Goal: Find specific page/section: Find specific page/section

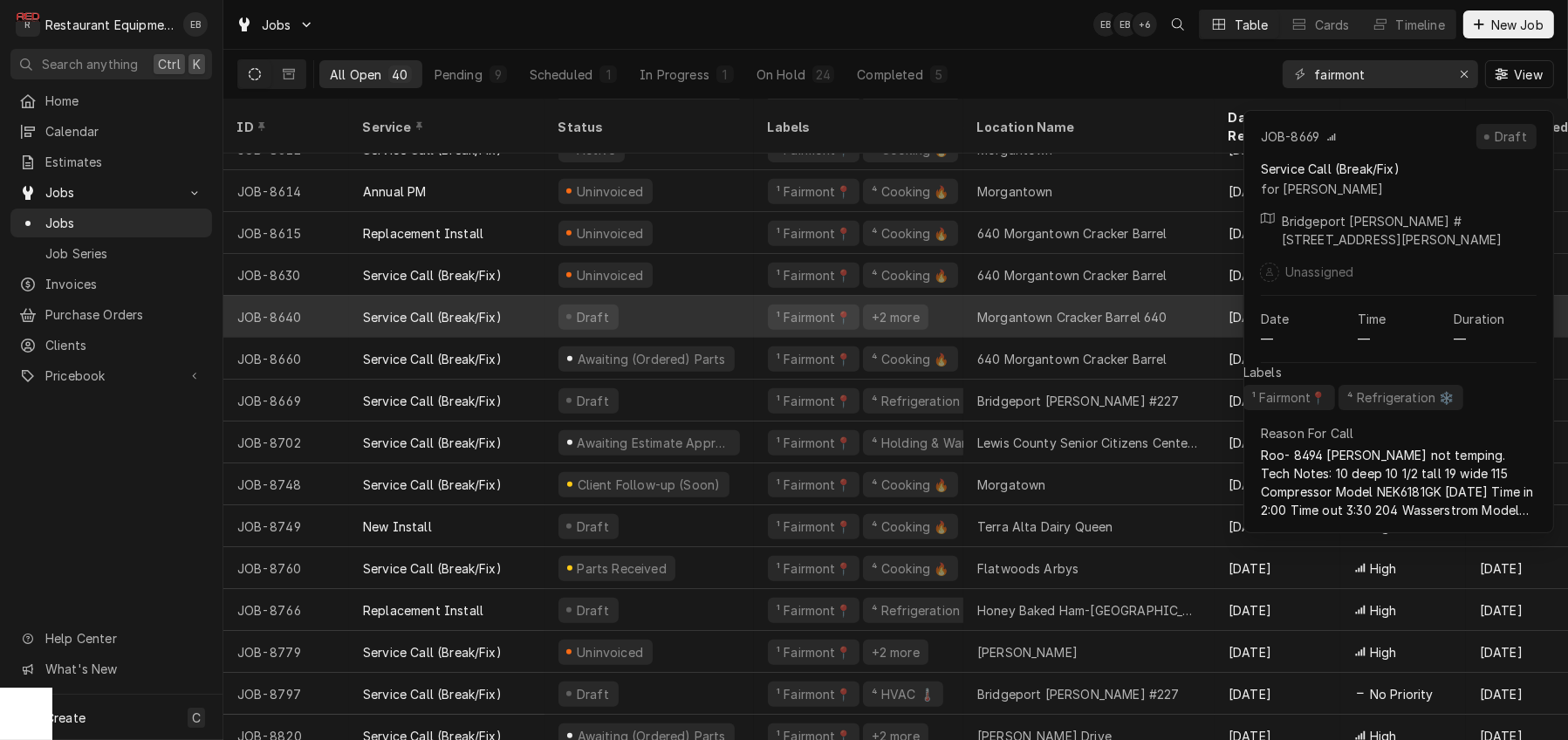
scroll to position [810, 0]
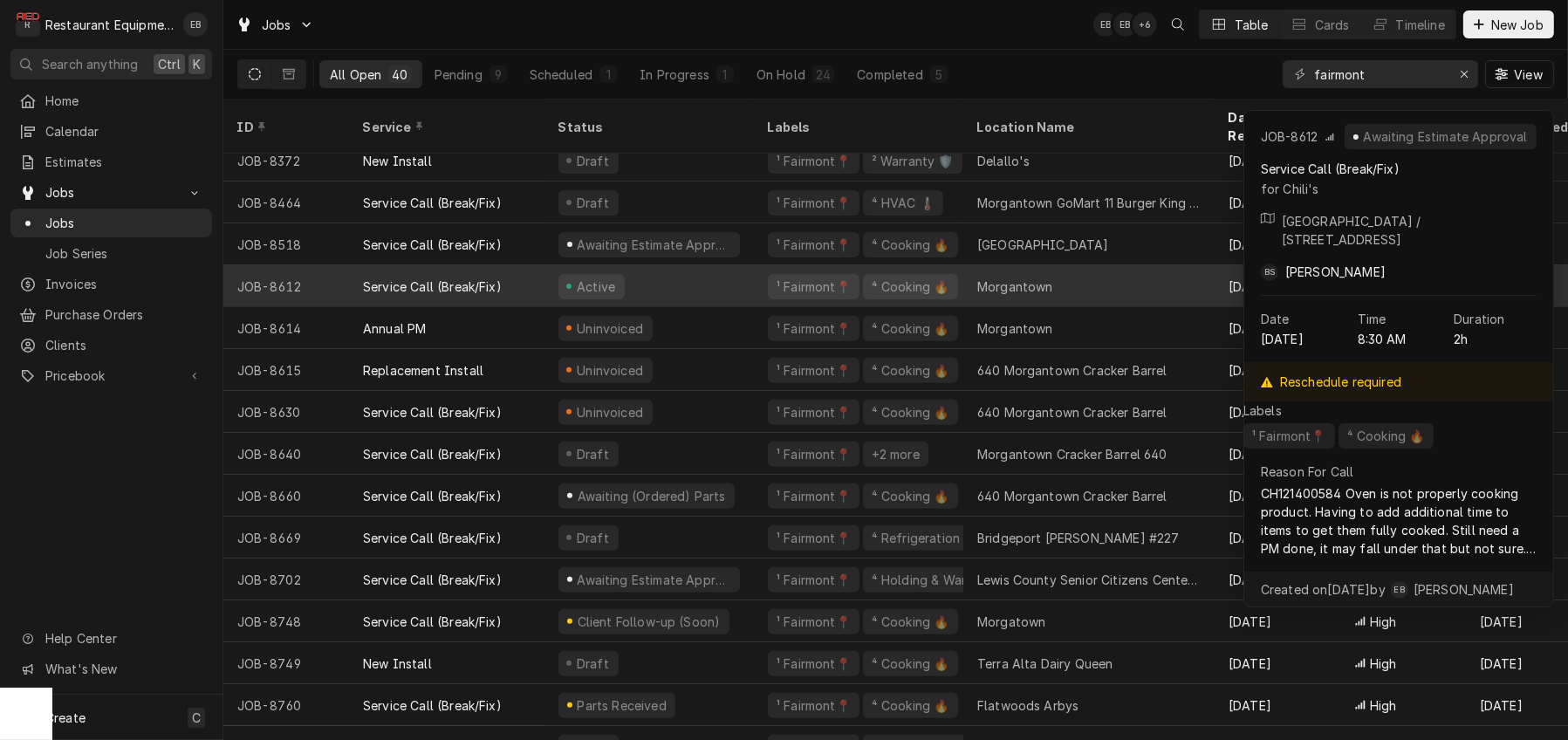
click at [342, 279] on div "JOB-8612" at bounding box center [286, 286] width 126 height 42
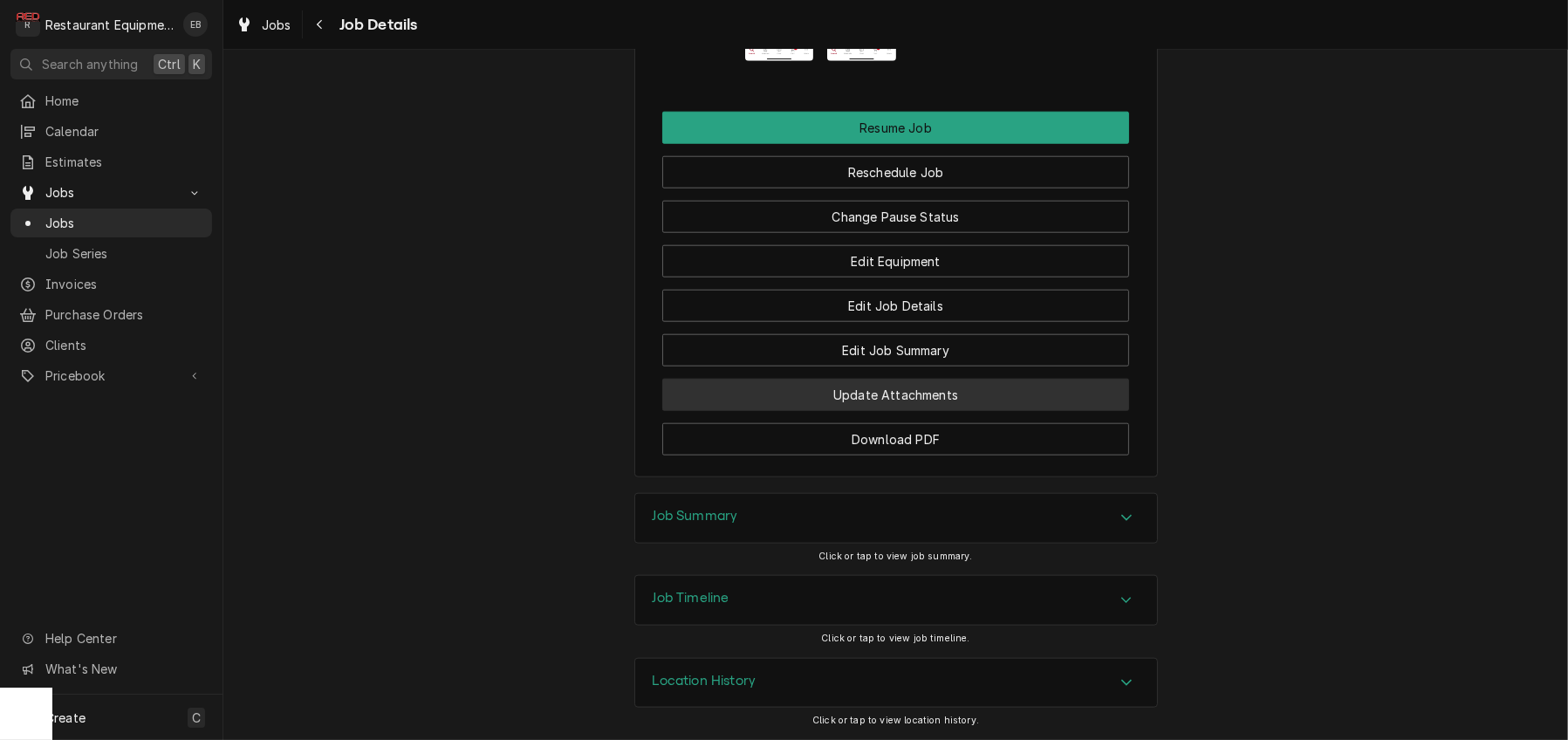
scroll to position [2722, 0]
click at [1108, 582] on div "Job Timeline" at bounding box center [896, 600] width 522 height 49
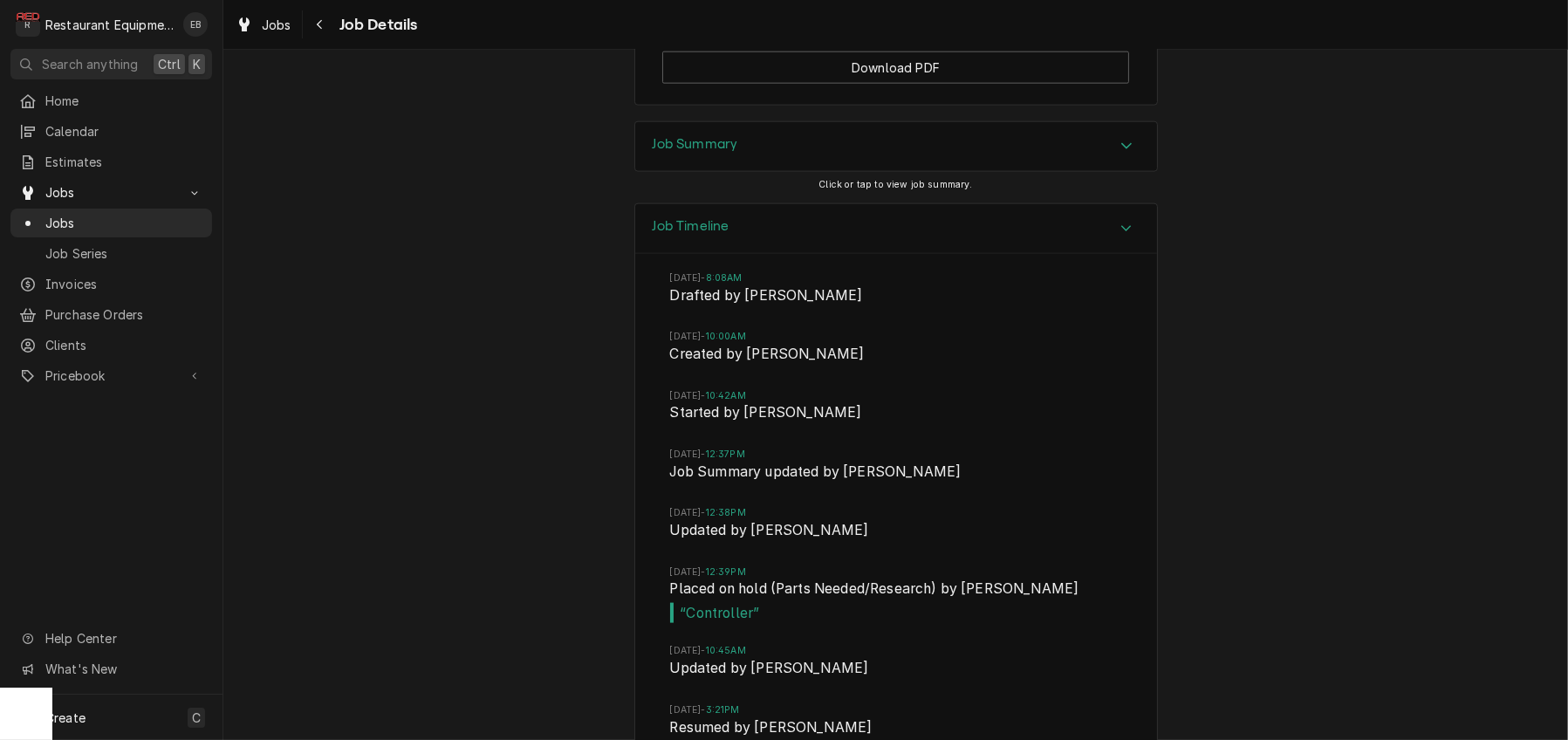
click at [1137, 157] on div "Accordion Header" at bounding box center [1126, 146] width 26 height 21
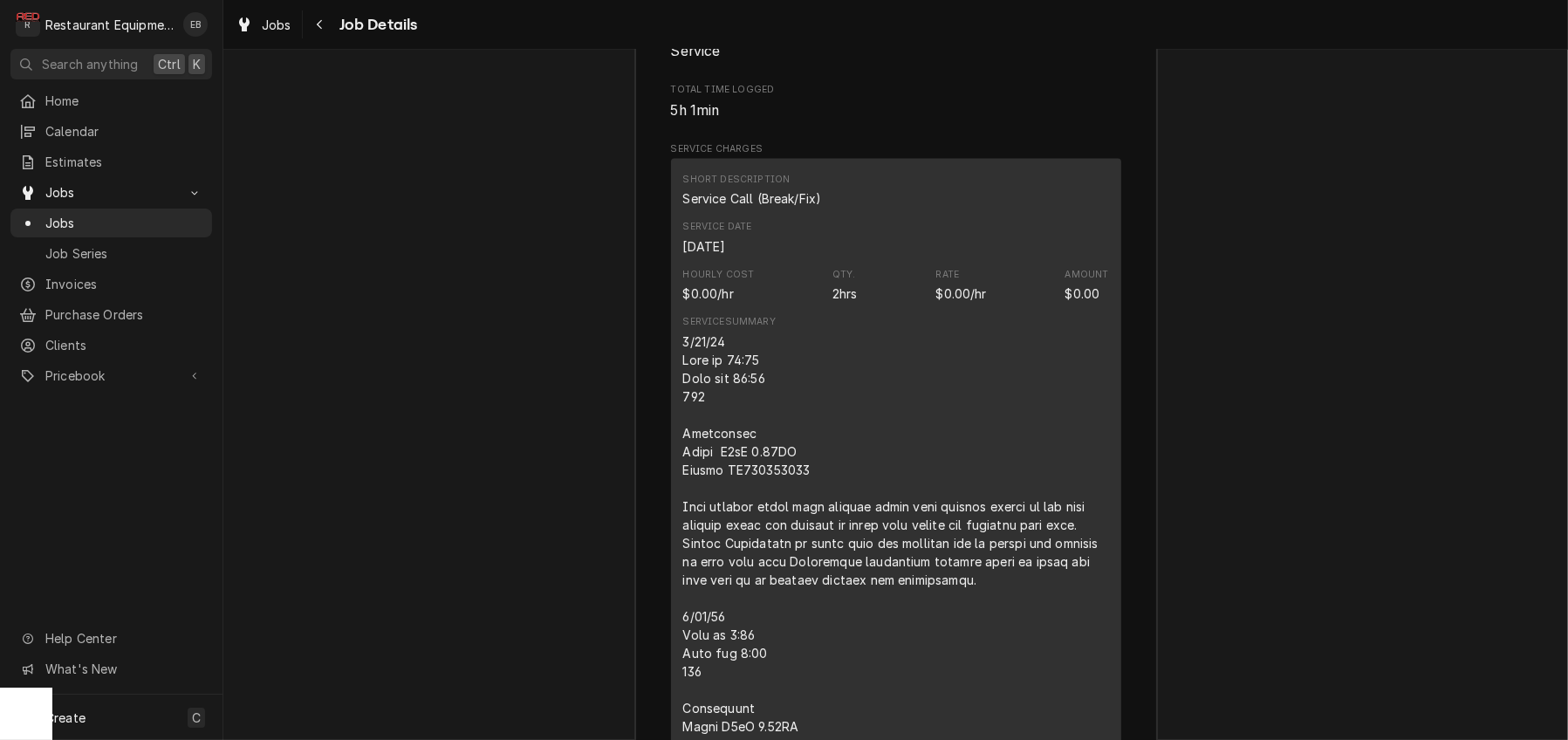
scroll to position [3012, 0]
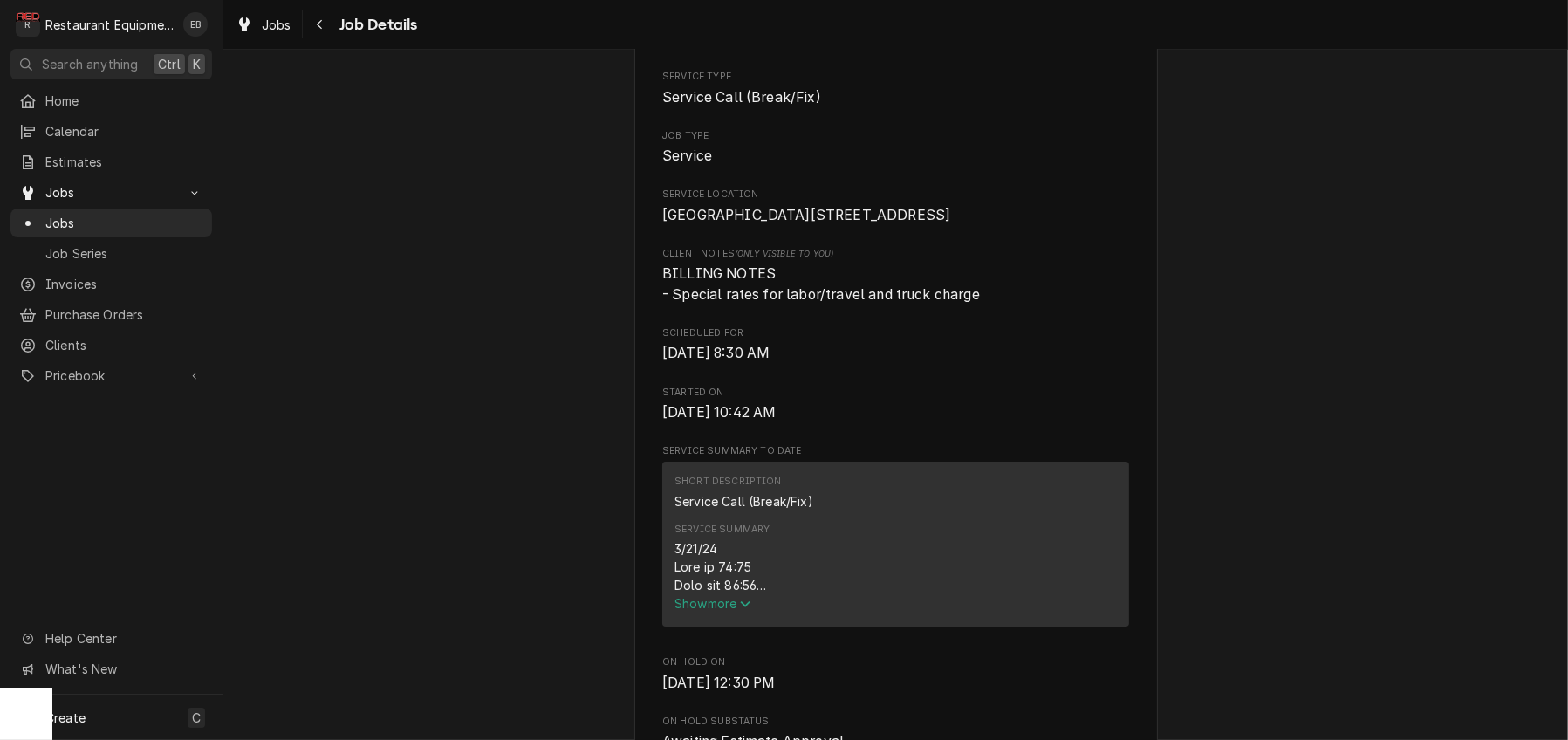
scroll to position [276, 0]
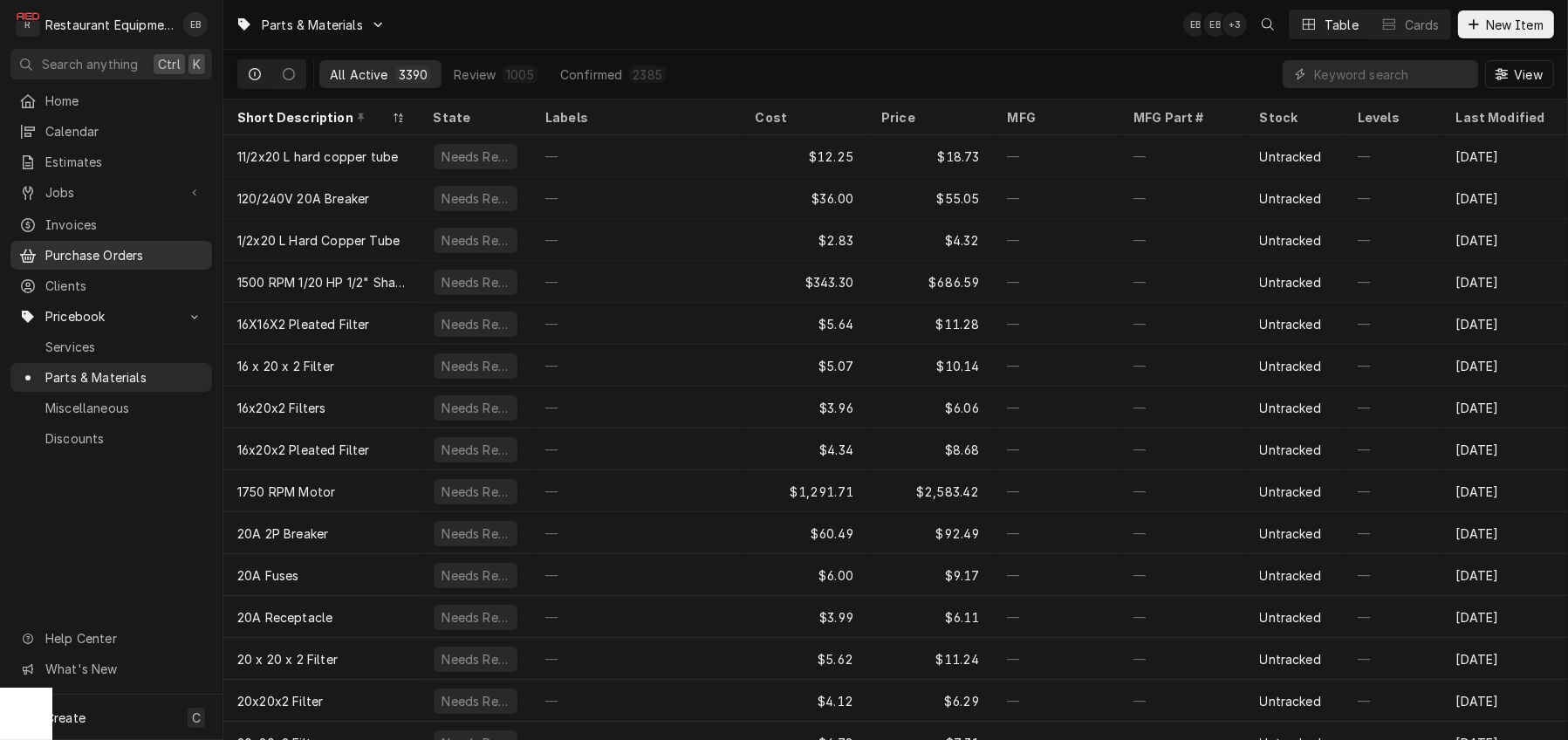
click at [131, 264] on span "Purchase Orders" at bounding box center [125, 255] width 158 height 19
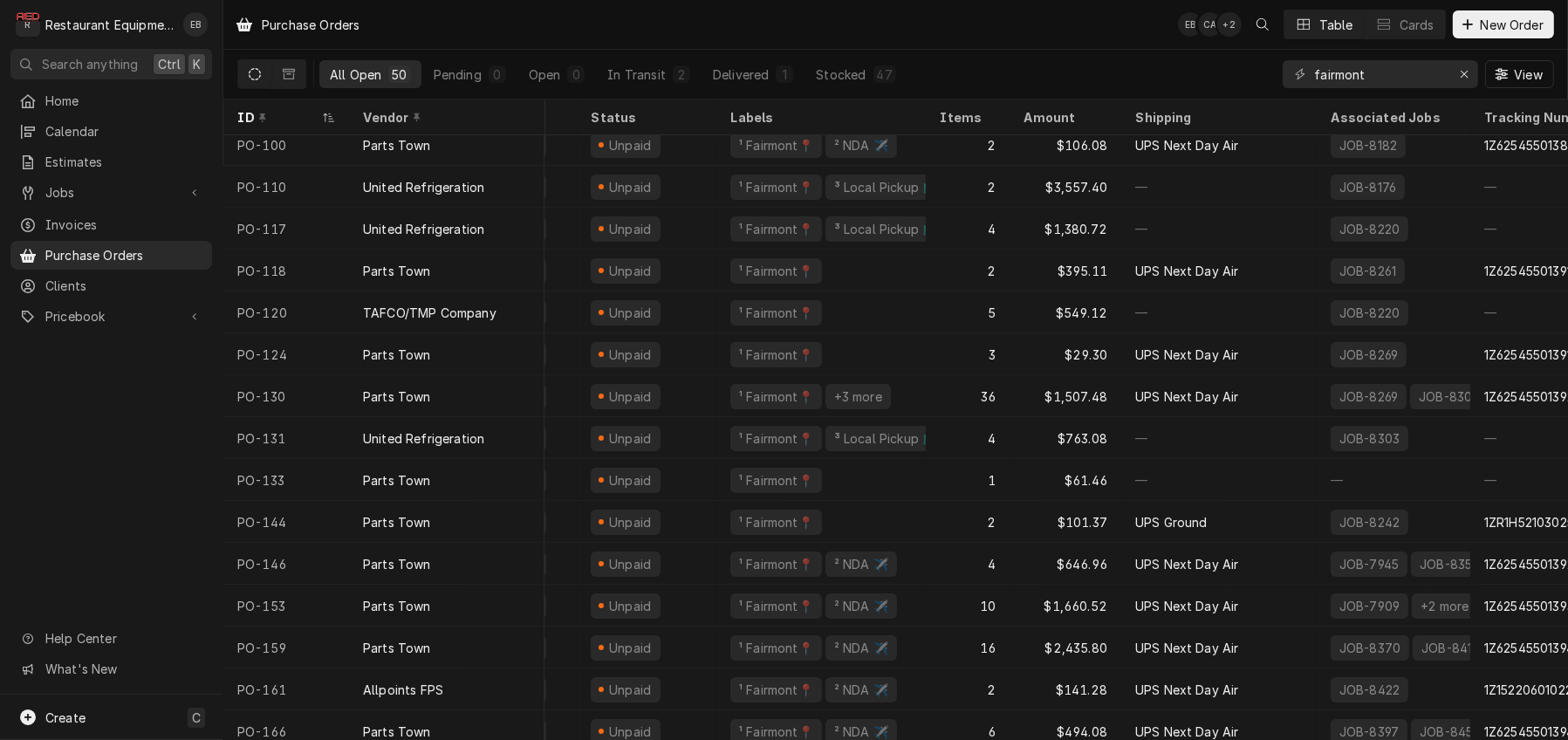
scroll to position [0, 79]
